Goal: Transaction & Acquisition: Purchase product/service

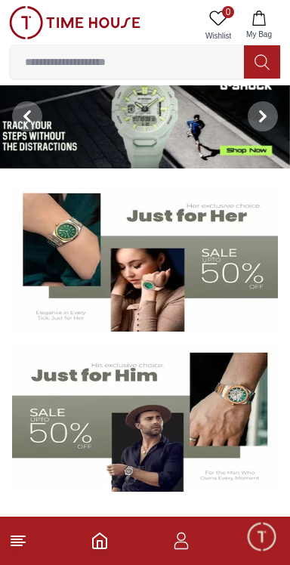
scroll to position [22, 0]
click at [254, 538] on span "Minimize live chat window" at bounding box center [261, 536] width 44 height 44
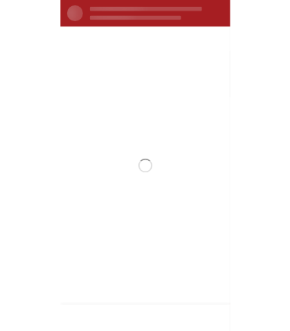
scroll to position [0, 0]
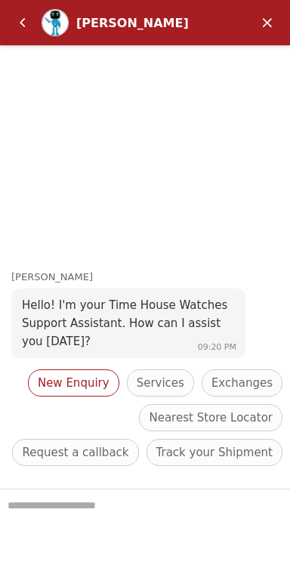
click at [82, 374] on span "New Enquiry" at bounding box center [74, 383] width 72 height 18
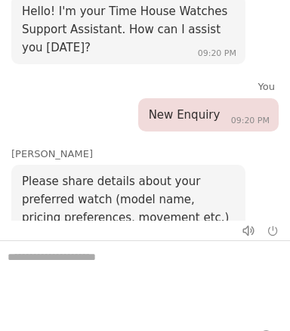
scroll to position [97, 0]
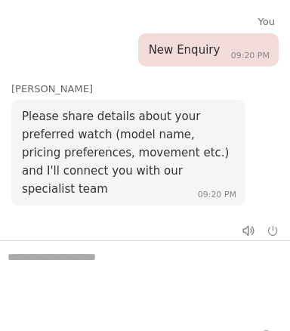
click at [103, 267] on textarea "We are here to help you" at bounding box center [145, 278] width 290 height 75
click at [128, 266] on textarea "We are here to help you" at bounding box center [145, 278] width 290 height 75
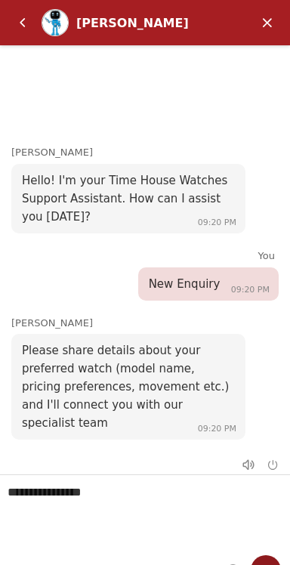
scroll to position [24, 0]
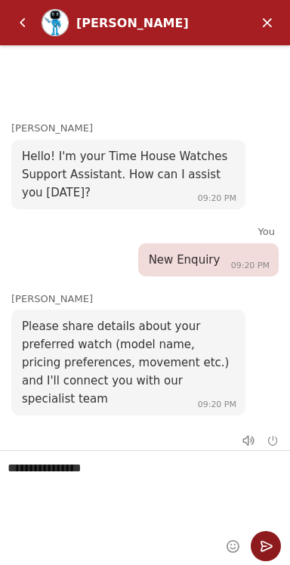
type textarea "**********"
click at [263, 546] on em "Send" at bounding box center [266, 546] width 30 height 30
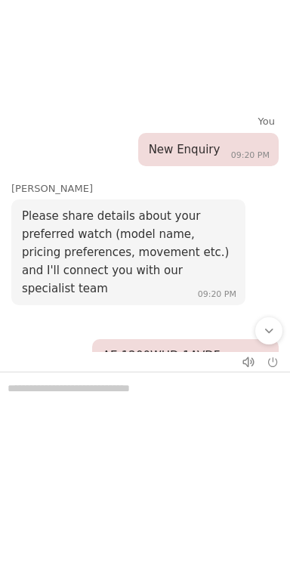
scroll to position [302, 0]
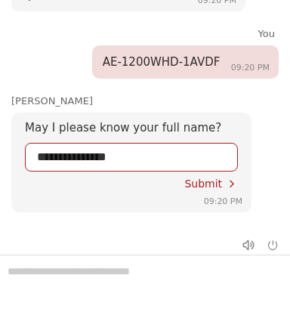
type input "**********"
click at [204, 178] on span "Submit" at bounding box center [203, 183] width 38 height 12
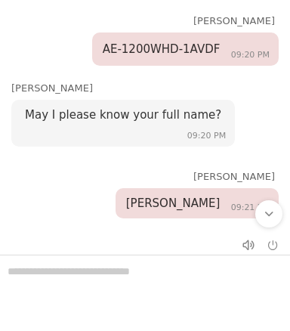
scroll to position [485, 0]
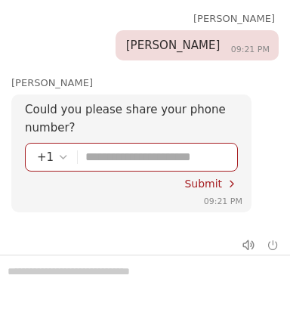
click at [54, 156] on div "+1" at bounding box center [53, 157] width 32 height 18
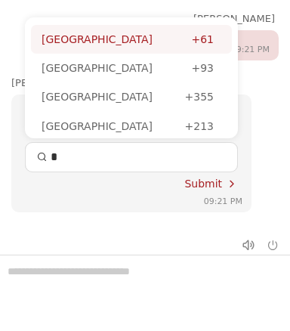
type input "**"
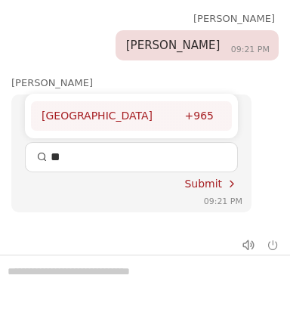
click at [150, 116] on div "[GEOGRAPHIC_DATA]" at bounding box center [113, 115] width 143 height 17
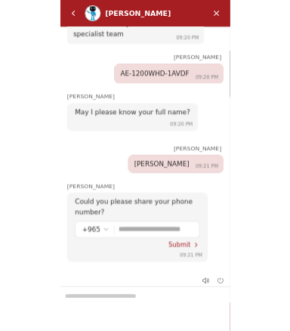
scroll to position [328, 0]
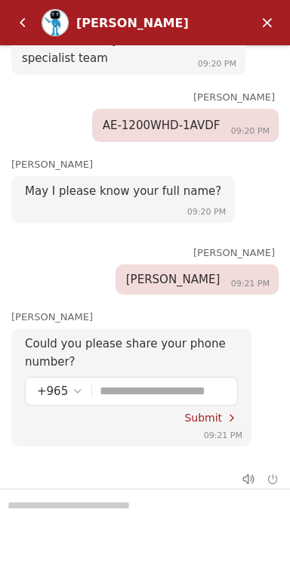
click at [166, 390] on input "Enter your phone number" at bounding box center [163, 390] width 126 height 27
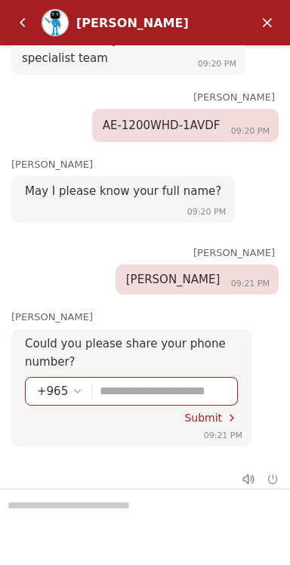
scroll to position [485, 0]
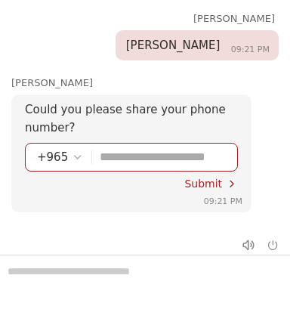
click at [67, 152] on div "+965" at bounding box center [60, 157] width 47 height 18
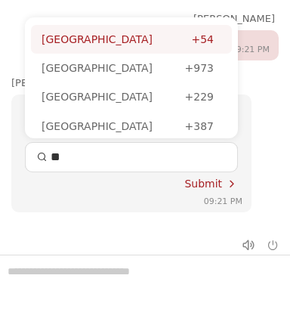
type input "***"
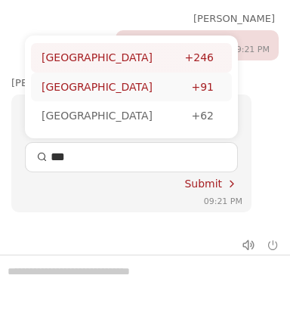
click at [150, 85] on div "[GEOGRAPHIC_DATA]" at bounding box center [116, 87] width 149 height 17
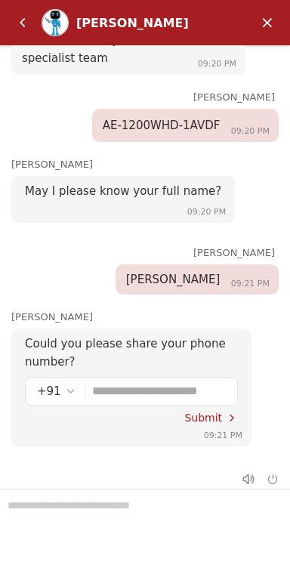
click at [141, 396] on input "Enter your phone number" at bounding box center [159, 390] width 134 height 27
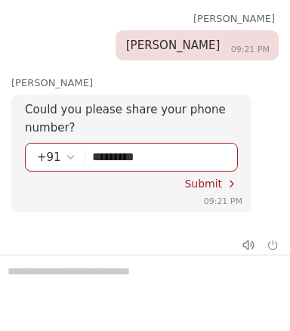
type input "**********"
click at [215, 182] on span "Submit" at bounding box center [203, 183] width 38 height 12
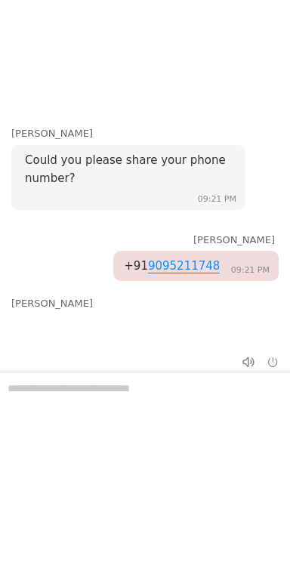
scroll to position [669, 0]
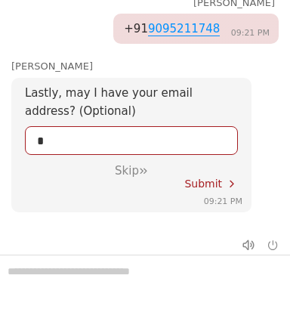
type input "**********"
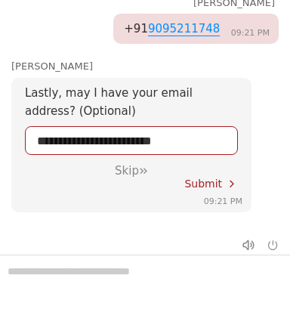
click at [211, 189] on span "Submit" at bounding box center [203, 183] width 38 height 12
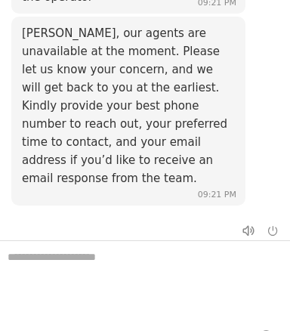
scroll to position [1017, 0]
type textarea "**"
click at [263, 327] on em "Send" at bounding box center [266, 336] width 30 height 30
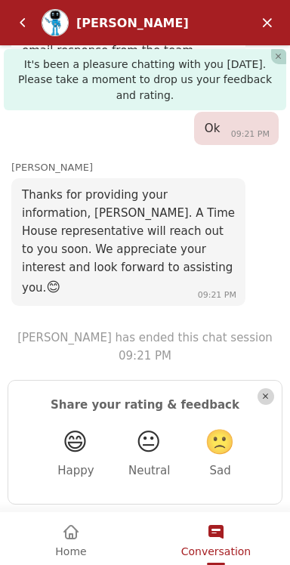
scroll to position [1252, 0]
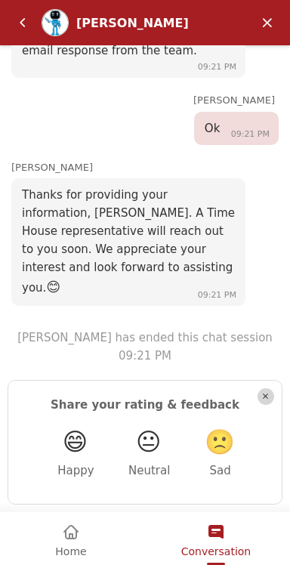
click at [146, 449] on em "😐" at bounding box center [148, 441] width 25 height 29
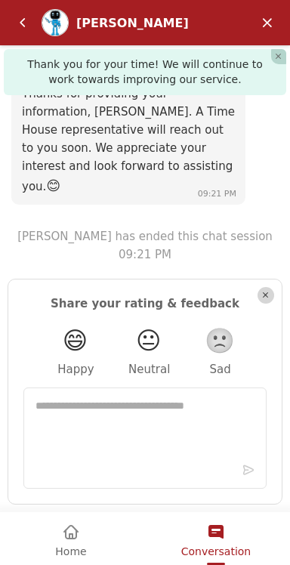
scroll to position [1511, 0]
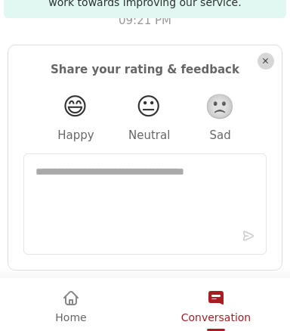
click at [242, 241] on textarea "Type in your feedback here and hit Send" at bounding box center [144, 204] width 219 height 82
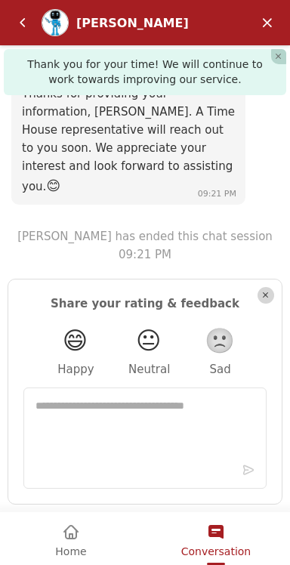
scroll to position [1353, 0]
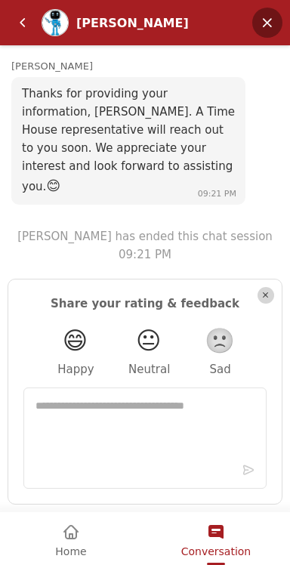
click at [263, 32] on em "Minimize" at bounding box center [267, 23] width 30 height 30
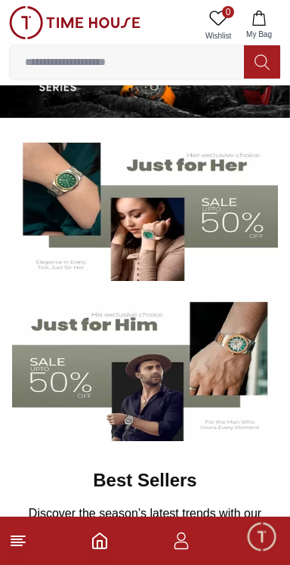
scroll to position [0, 0]
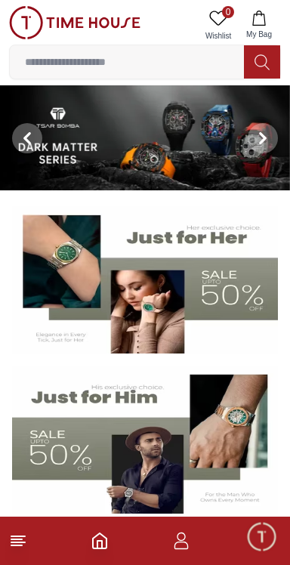
click at [19, 539] on line at bounding box center [16, 539] width 11 height 0
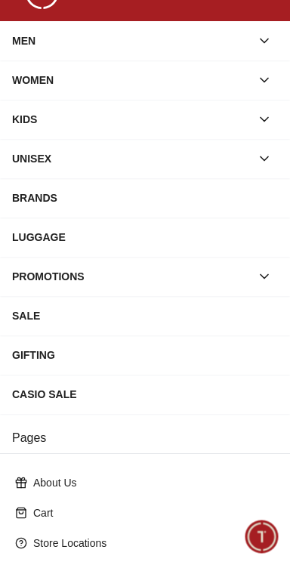
scroll to position [36, 0]
click at [228, 290] on div "PROMOTIONS" at bounding box center [131, 276] width 239 height 27
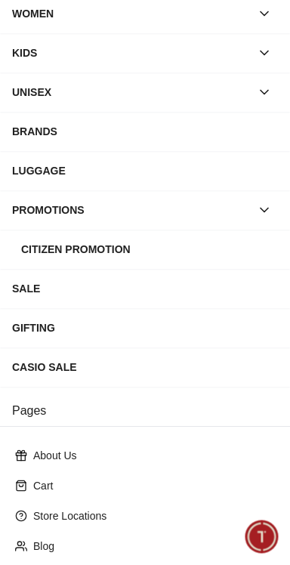
scroll to position [106, 0]
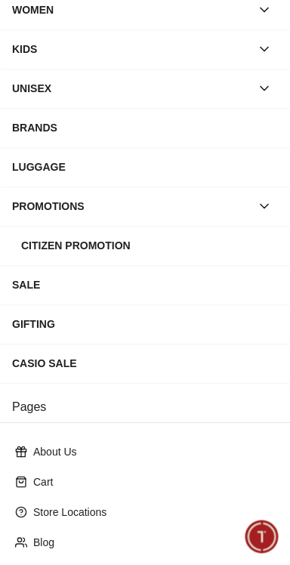
click at [94, 377] on div "CASIO SALE" at bounding box center [145, 363] width 266 height 27
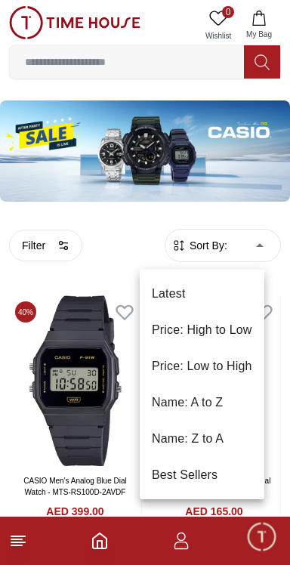
click at [202, 296] on li "Latest" at bounding box center [202, 294] width 125 height 36
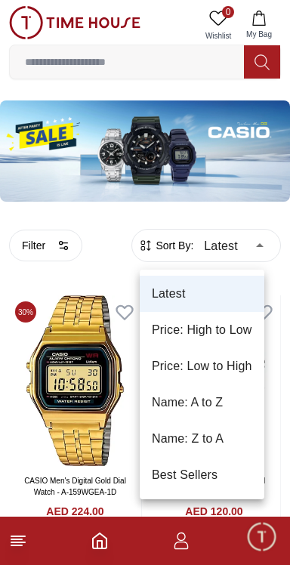
click at [208, 479] on li "Best Sellers" at bounding box center [202, 475] width 125 height 36
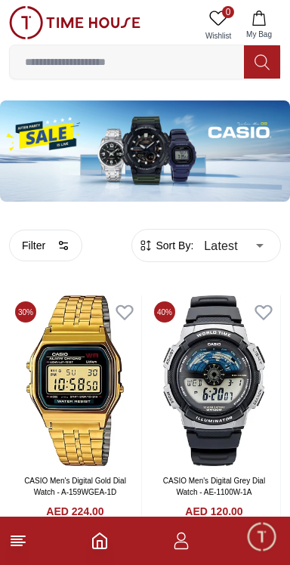
type input "*"
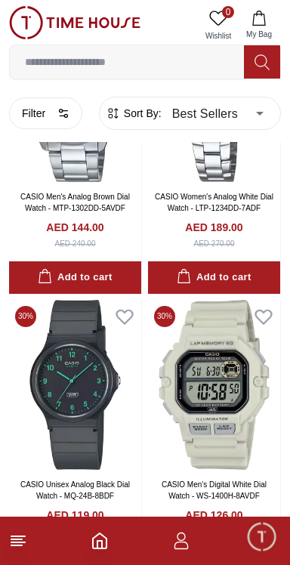
scroll to position [1631, 0]
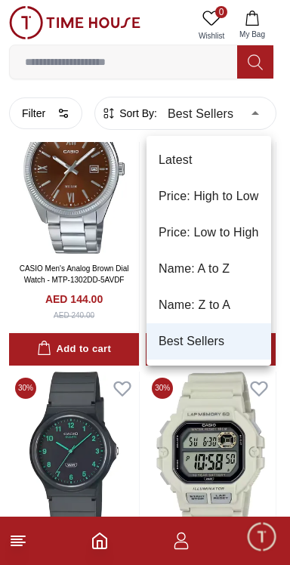
click at [45, 110] on div at bounding box center [145, 282] width 290 height 565
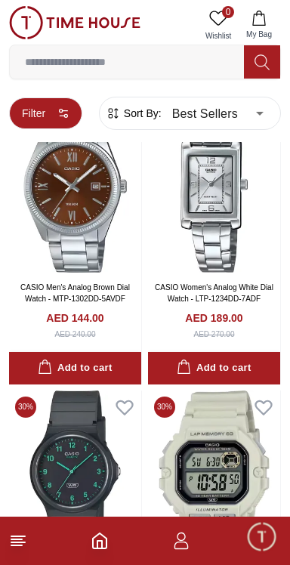
click at [54, 119] on button "Filter" at bounding box center [45, 113] width 73 height 32
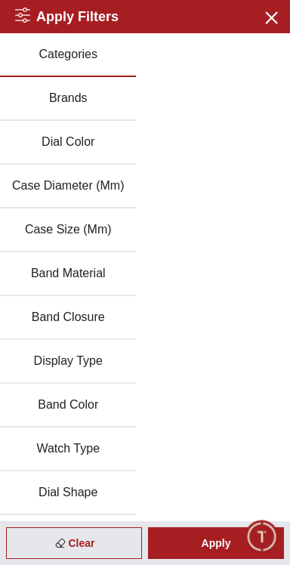
click at [104, 109] on button "Brands" at bounding box center [68, 99] width 136 height 44
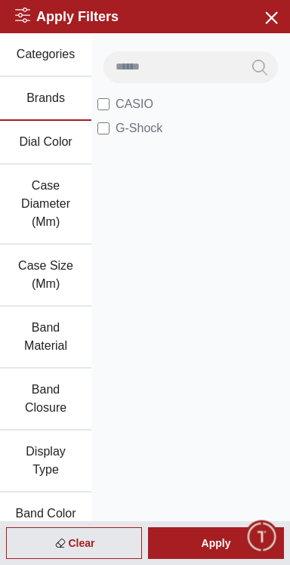
click at [58, 363] on button "Band Material" at bounding box center [45, 338] width 91 height 62
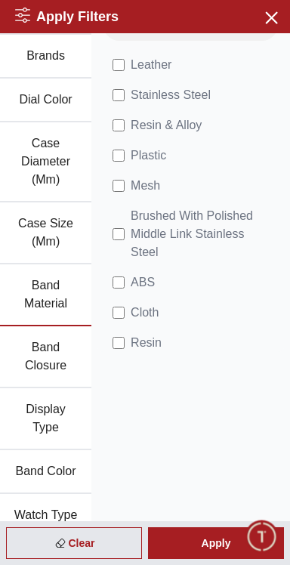
scroll to position [36, 0]
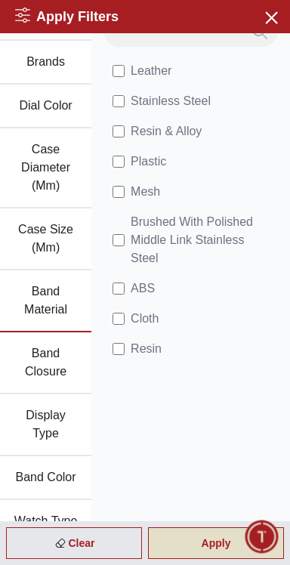
click at [194, 559] on div "Apply" at bounding box center [216, 543] width 136 height 32
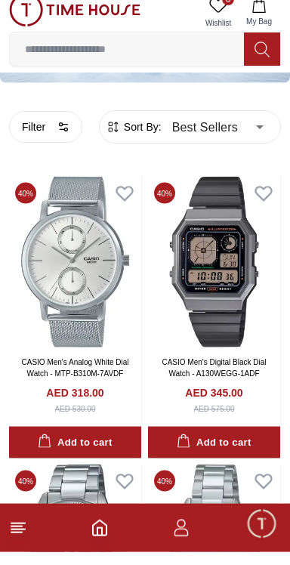
scroll to position [107, 0]
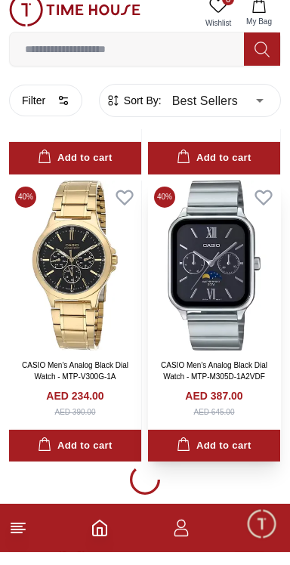
click at [236, 363] on img at bounding box center [214, 278] width 132 height 170
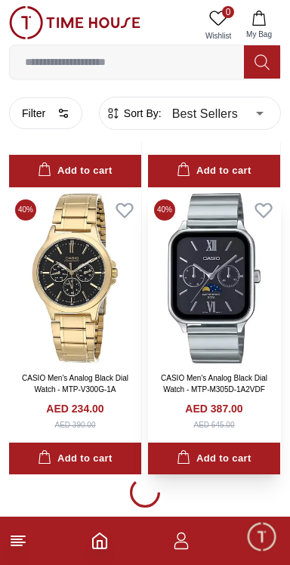
scroll to position [1353, 0]
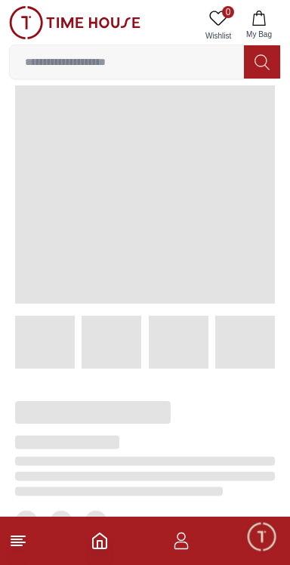
scroll to position [30, 0]
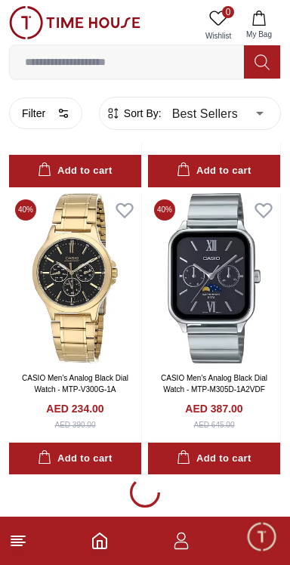
scroll to position [1353, 0]
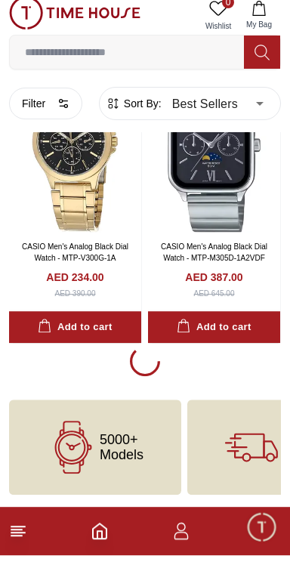
scroll to position [2947, 0]
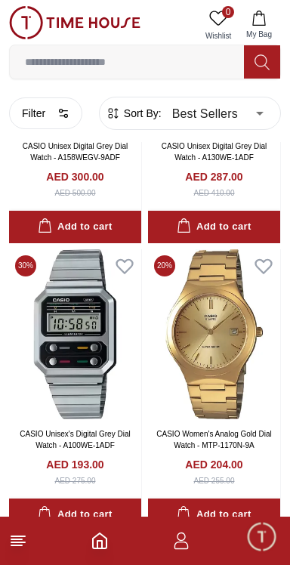
scroll to position [5502, 0]
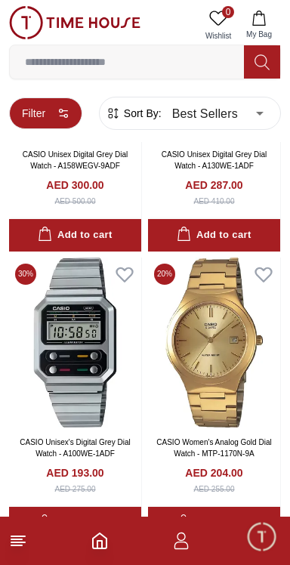
click at [59, 119] on button "Filter" at bounding box center [45, 113] width 73 height 32
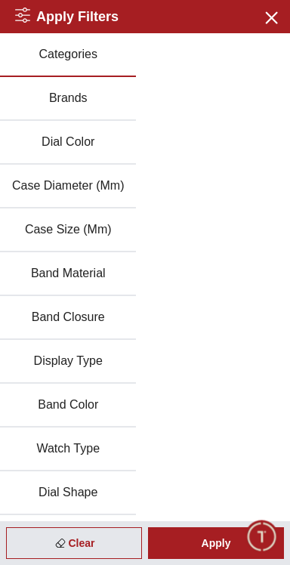
click at [97, 208] on button "Case Diameter (Mm)" at bounding box center [68, 187] width 136 height 44
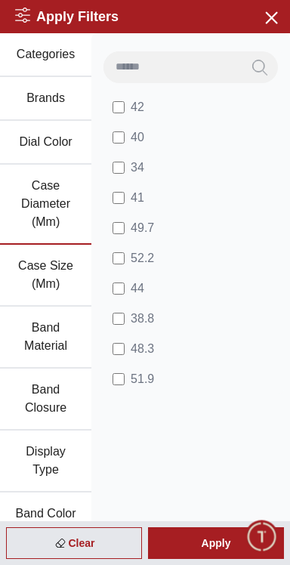
click at [62, 306] on button "Case Size (Mm)" at bounding box center [45, 276] width 91 height 62
click at [69, 365] on button "Band Material" at bounding box center [45, 338] width 91 height 62
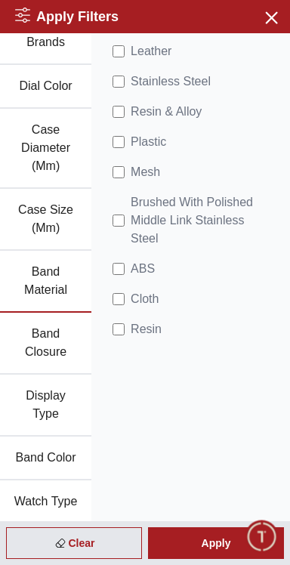
scroll to position [63, 0]
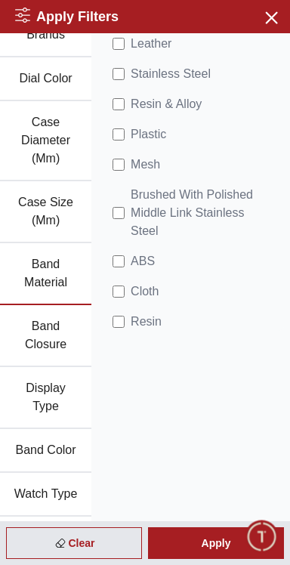
click at [67, 367] on button "Band Closure" at bounding box center [45, 336] width 91 height 62
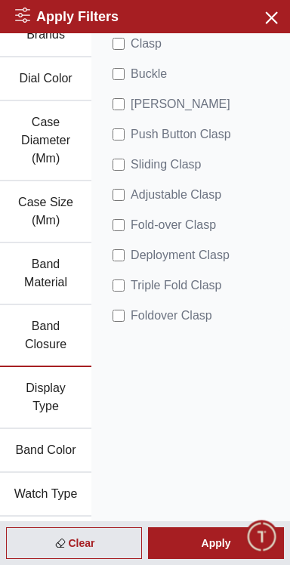
click at [66, 429] on button "Display Type" at bounding box center [45, 398] width 91 height 62
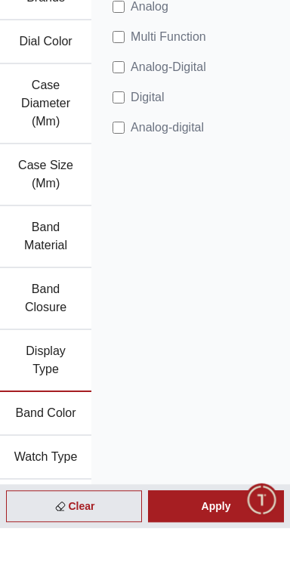
scroll to position [4086, 0]
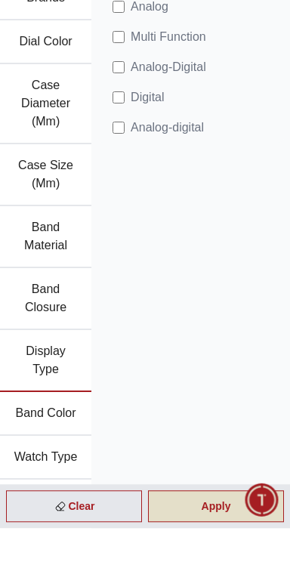
click at [208, 559] on div "Apply" at bounding box center [216, 543] width 136 height 32
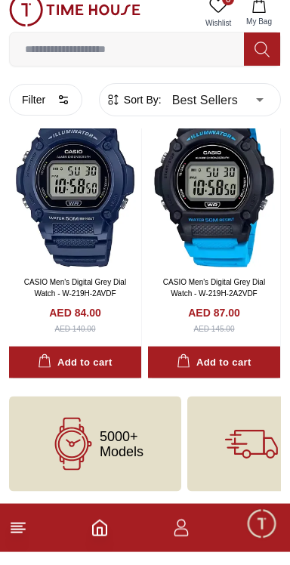
scroll to position [2908, 0]
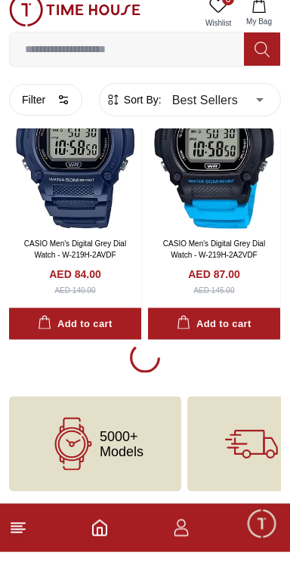
scroll to position [2908, 0]
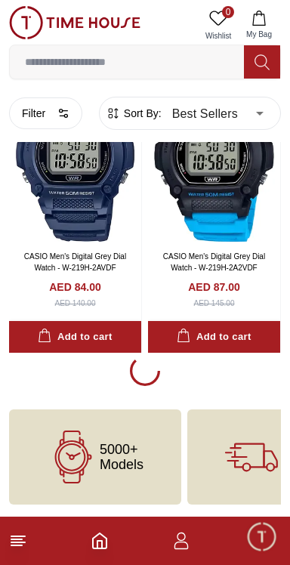
scroll to position [1340, 0]
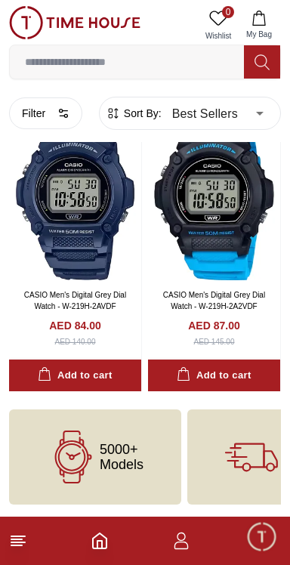
click at [23, 542] on line at bounding box center [18, 542] width 14 height 0
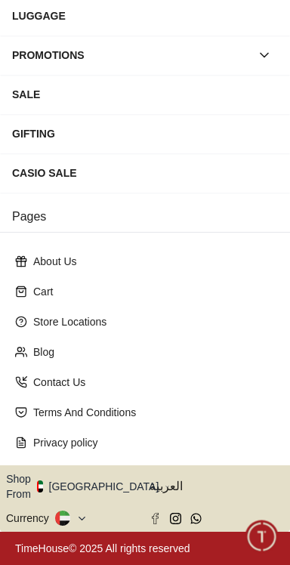
scroll to position [2905, 0]
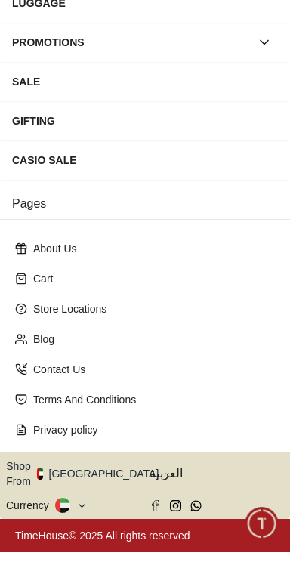
click at [94, 496] on button "Shop From [GEOGRAPHIC_DATA]" at bounding box center [88, 486] width 164 height 30
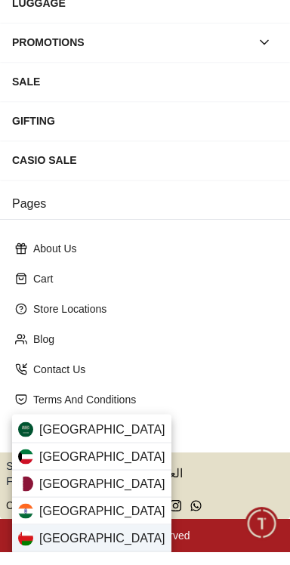
click at [95, 555] on div "[GEOGRAPHIC_DATA]" at bounding box center [91, 551] width 159 height 27
